Goal: Check status: Check status

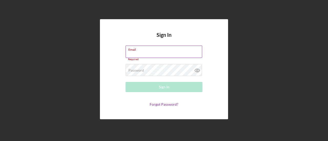
click at [152, 54] on input "Email" at bounding box center [163, 52] width 77 height 12
type input "[EMAIL_ADDRESS][DOMAIN_NAME]"
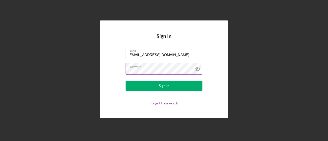
click at [125, 81] on button "Sign In" at bounding box center [163, 86] width 77 height 10
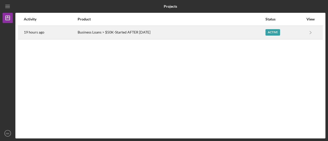
click at [131, 30] on div "Business Loans > $50K-Started AFTER [DATE]" at bounding box center [171, 32] width 187 height 13
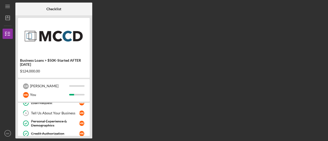
scroll to position [38, 0]
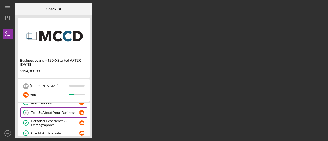
click at [54, 115] on link "6 Tell Us About Your Business M K" at bounding box center [53, 113] width 67 height 10
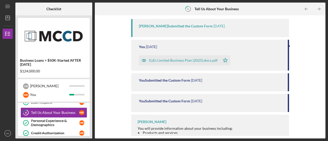
scroll to position [236, 0]
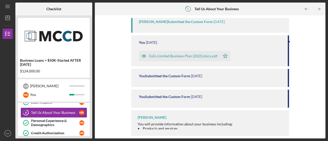
click at [181, 54] on div "EyEs Limited Business Plan (2025).docx.pdf" at bounding box center [183, 56] width 68 height 4
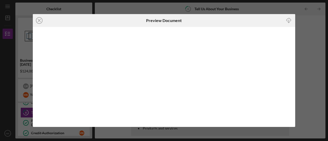
scroll to position [215, 0]
